Goal: Task Accomplishment & Management: Use online tool/utility

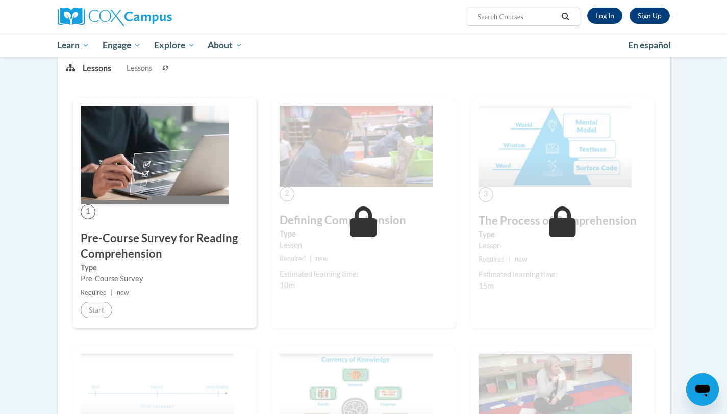
scroll to position [129, 0]
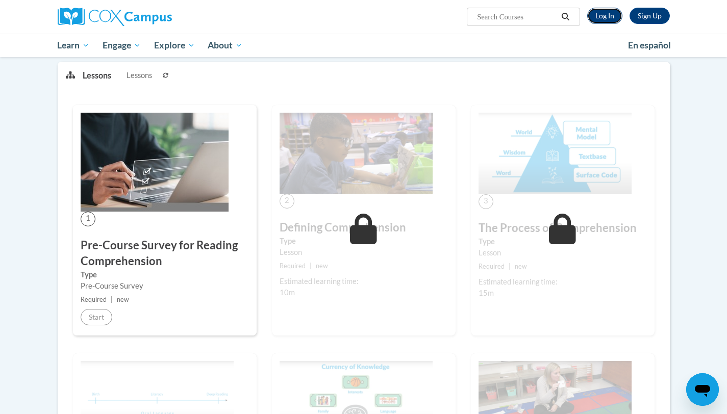
click at [601, 11] on link "Log In" at bounding box center [604, 16] width 35 height 16
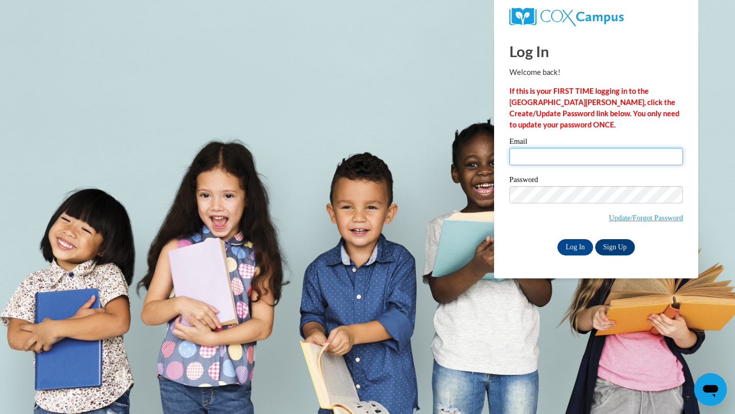
click at [548, 160] on input "Email" at bounding box center [595, 156] width 173 height 17
type input "aslee6635@ung.edu"
click at [575, 244] on input "Log In" at bounding box center [575, 247] width 36 height 16
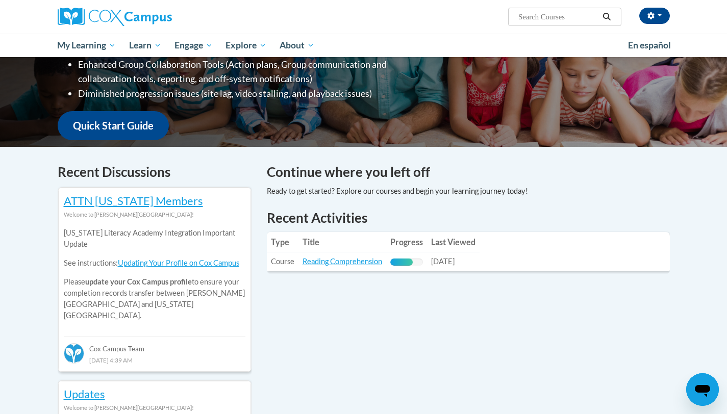
scroll to position [232, 0]
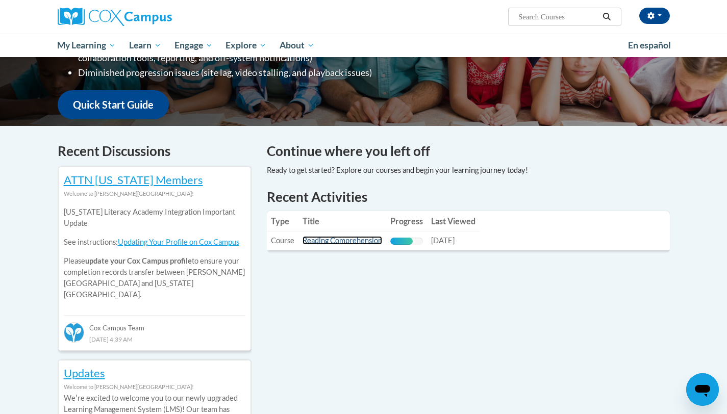
click at [339, 239] on link "Reading Comprehension" at bounding box center [342, 240] width 80 height 9
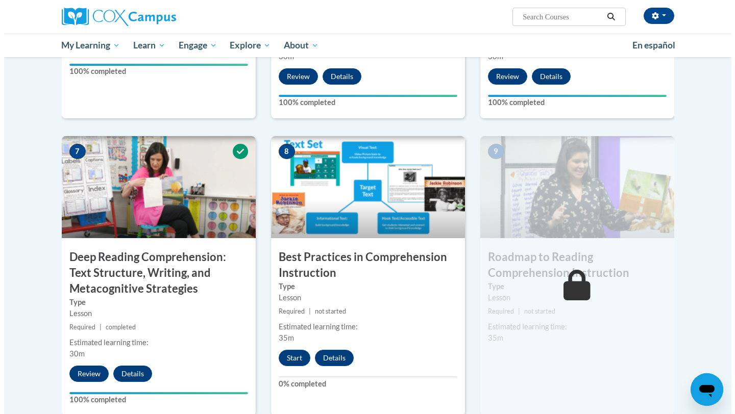
scroll to position [695, 0]
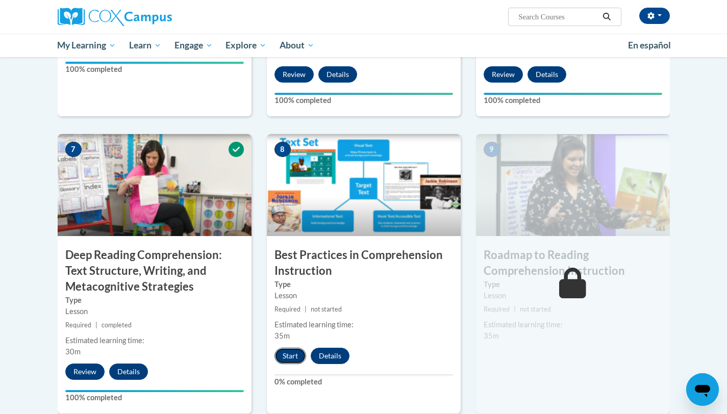
click at [285, 357] on button "Start" at bounding box center [290, 356] width 32 height 16
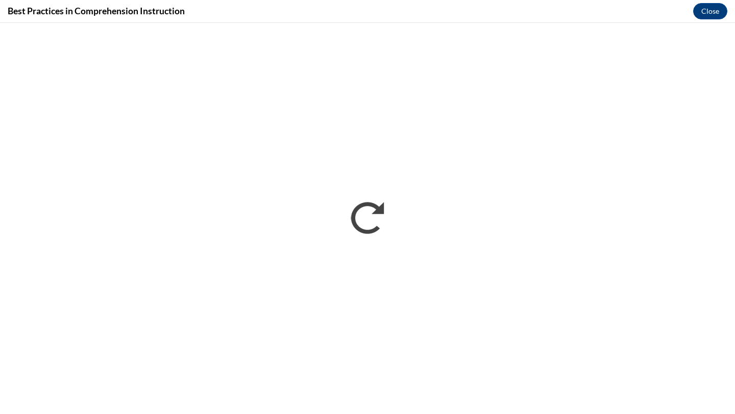
scroll to position [0, 0]
